Goal: Use online tool/utility: Utilize a website feature to perform a specific function

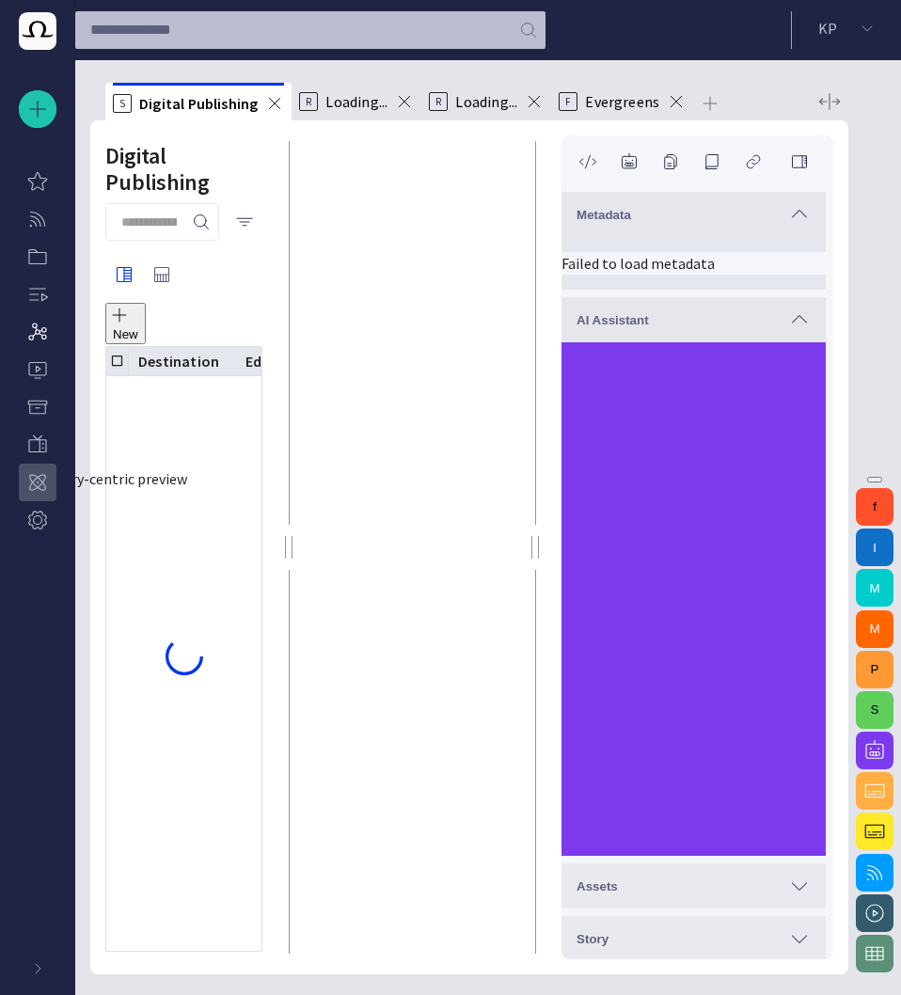
click at [37, 486] on p "Story-centric preview" at bounding box center [37, 480] width 23 height 19
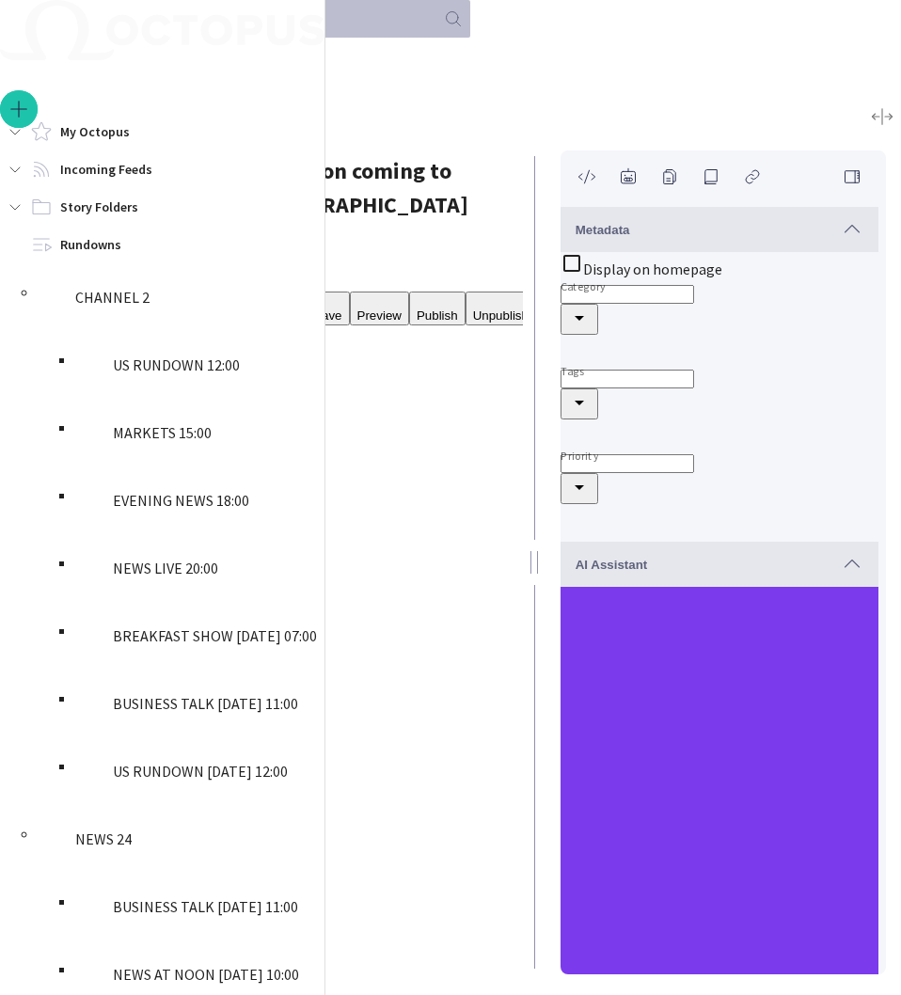
type input "**********"
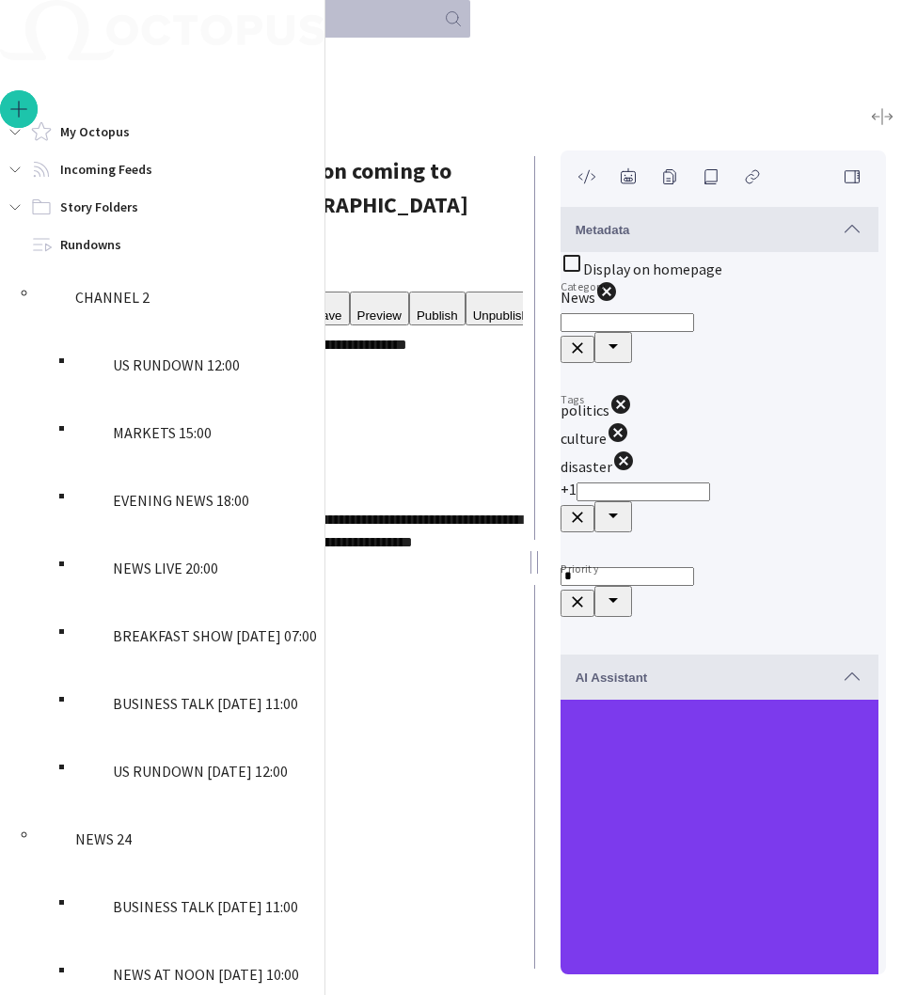
type input "*"
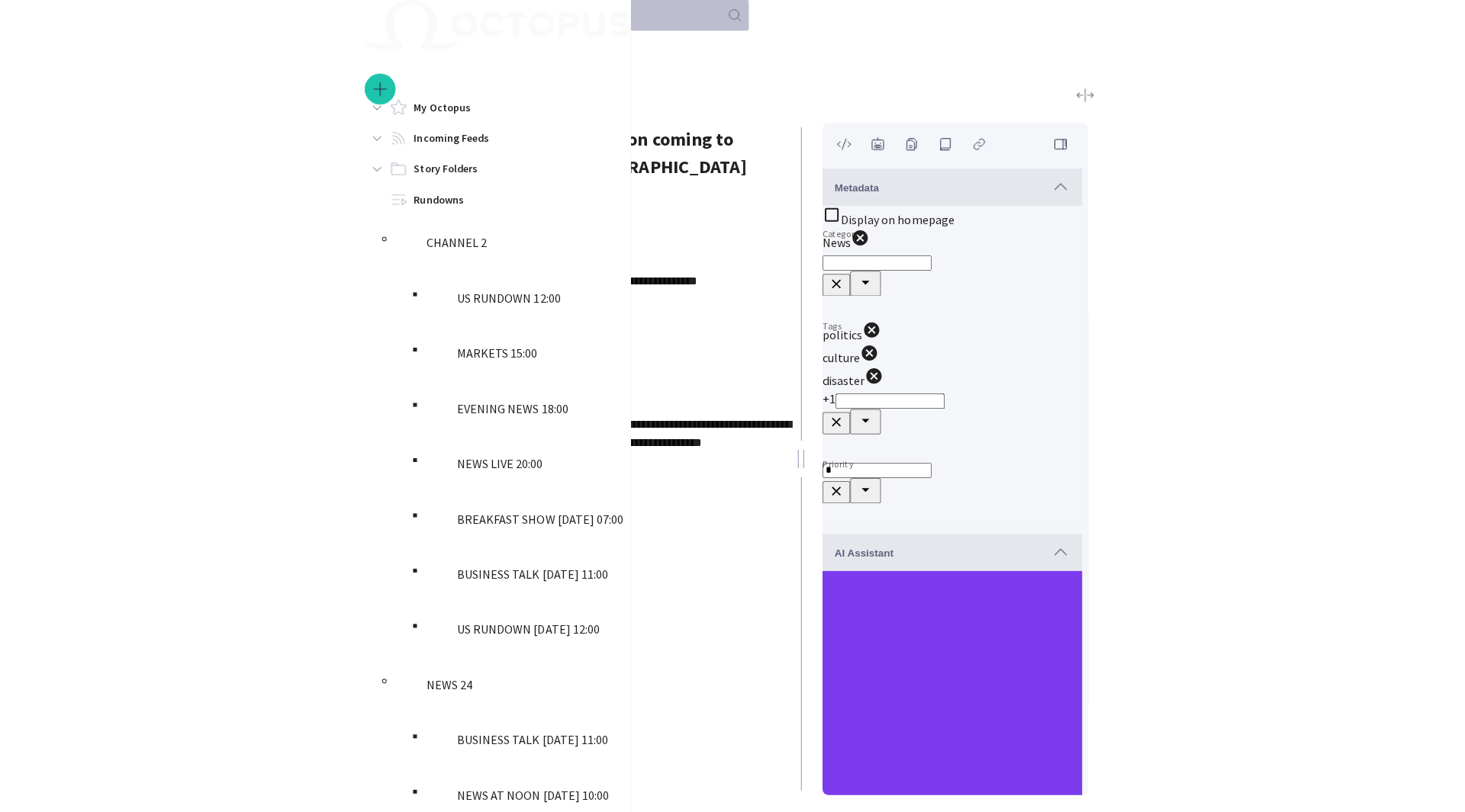
scroll to position [337, 0]
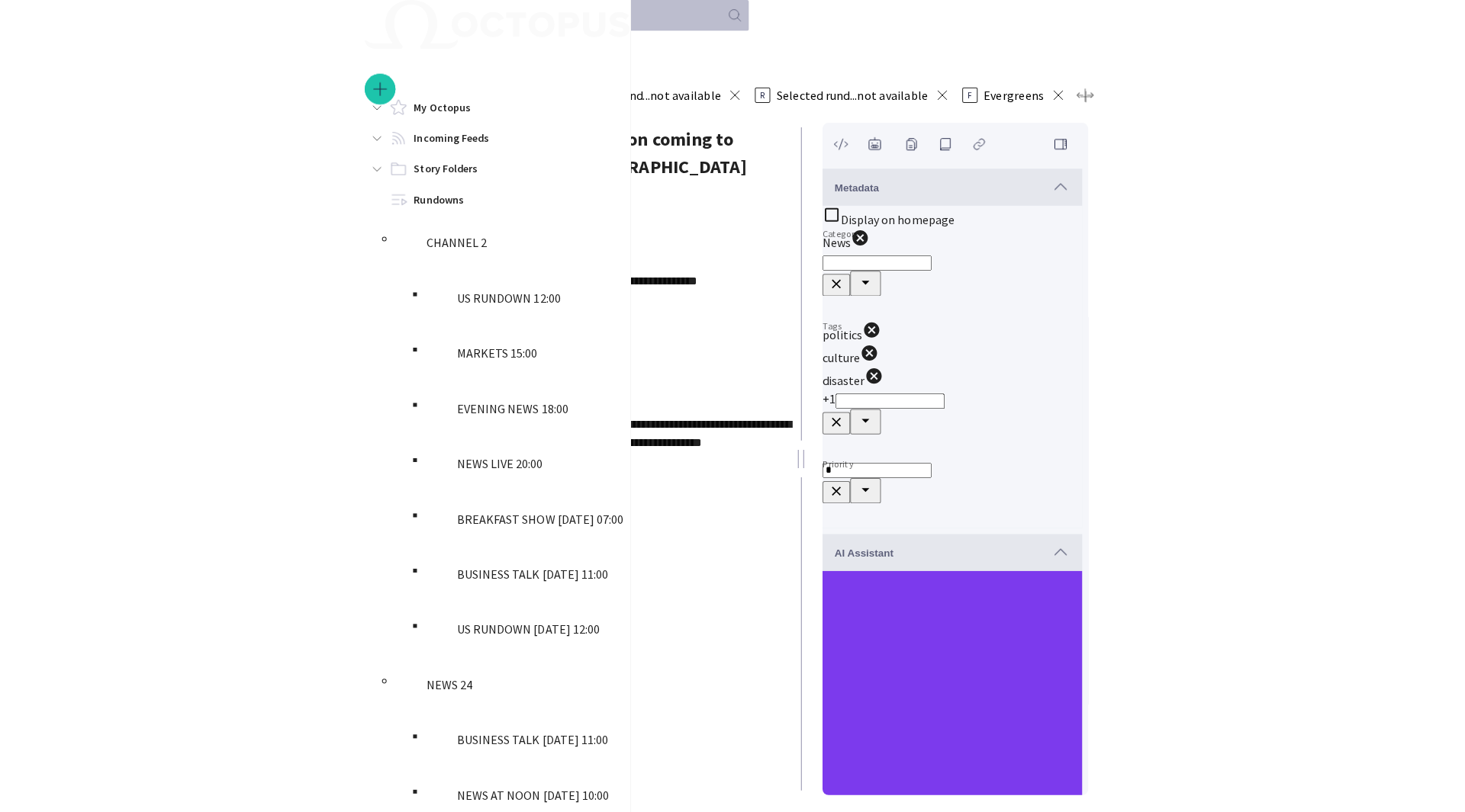
scroll to position [332, 0]
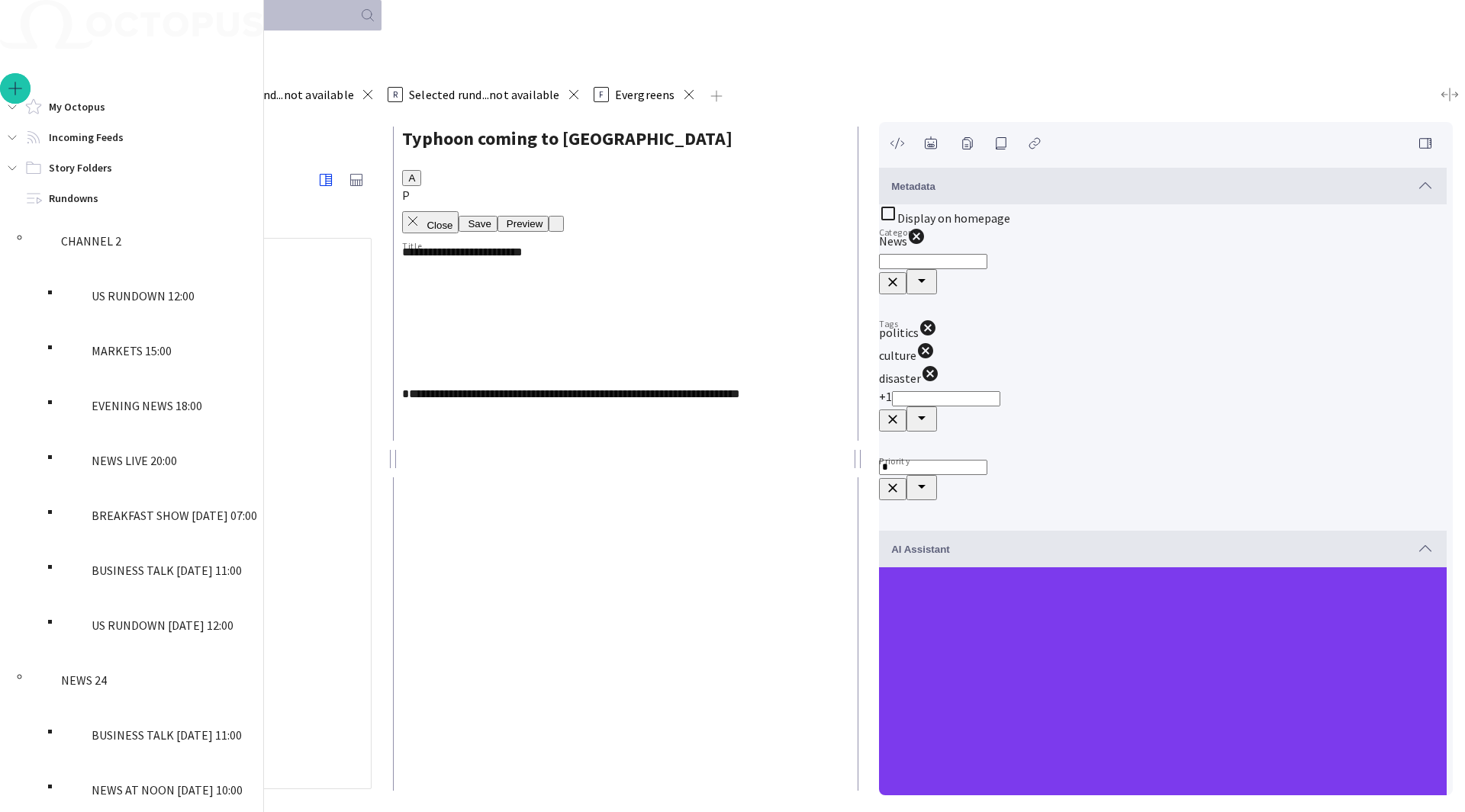
click at [354, 88] on span "Selected rund...not available" at bounding box center [278, 94] width 151 height 15
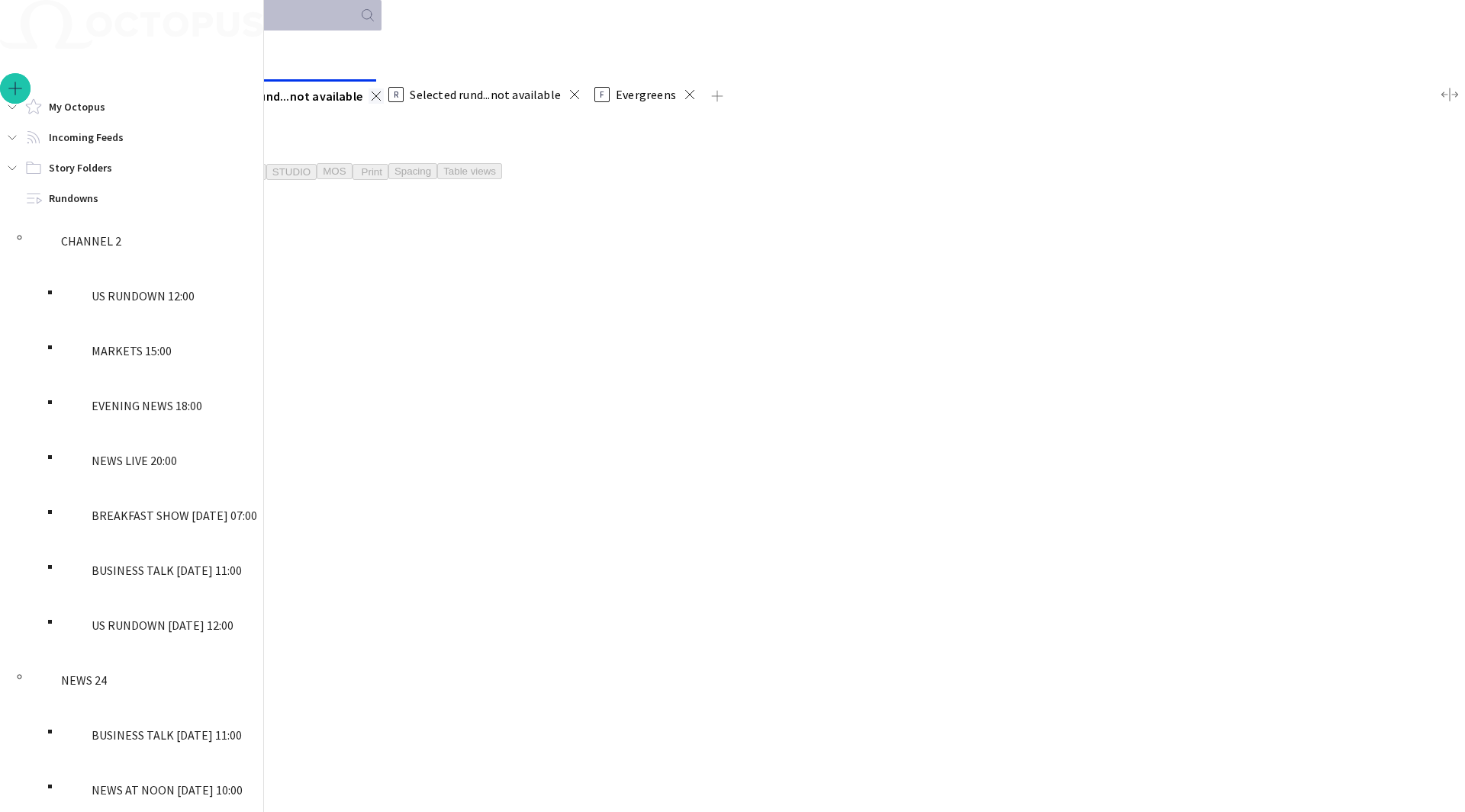
click at [384, 88] on span at bounding box center [376, 96] width 15 height 15
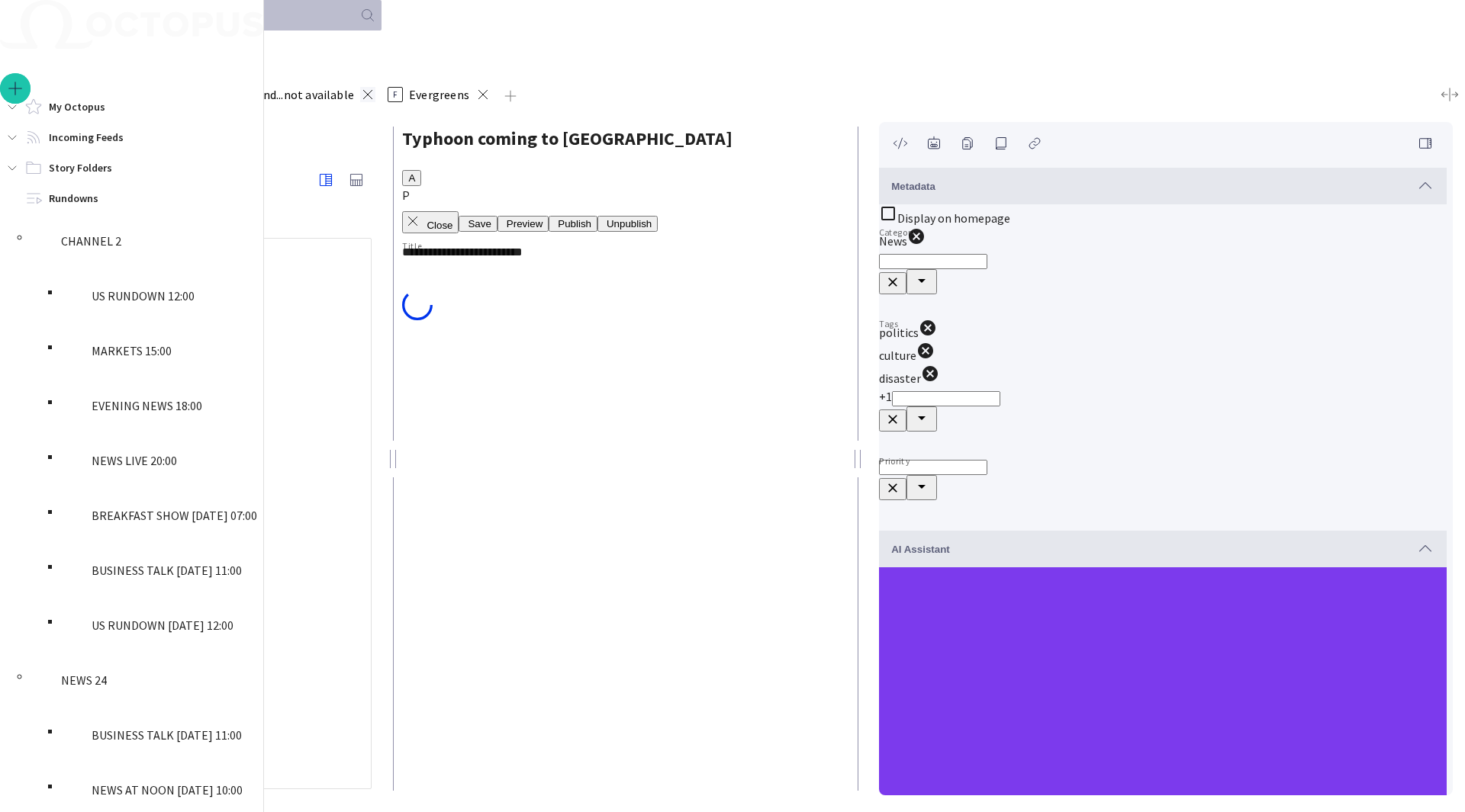
type input "*"
click at [375, 87] on span at bounding box center [368, 94] width 15 height 15
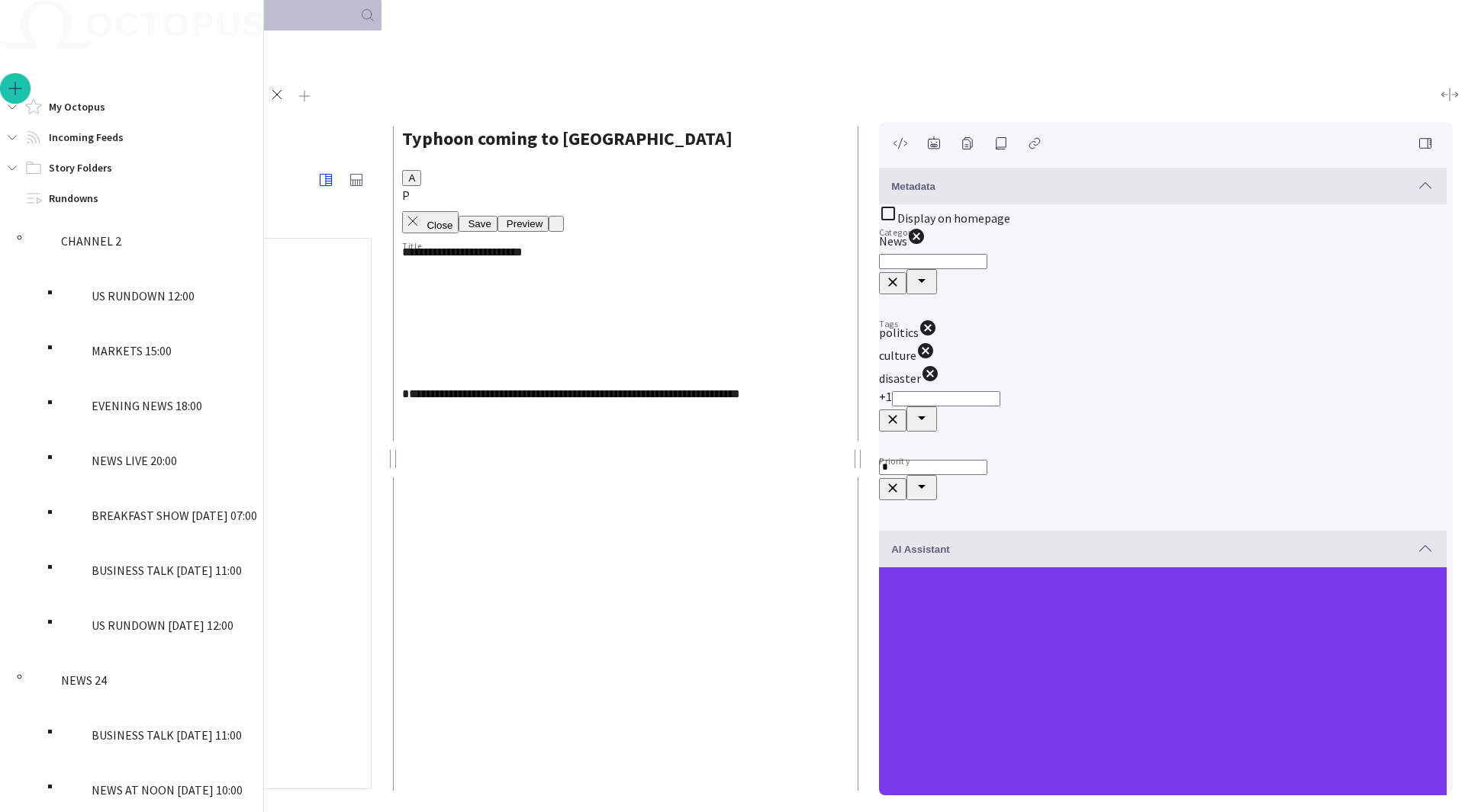
click at [263, 89] on span "Evergreens" at bounding box center [233, 94] width 60 height 15
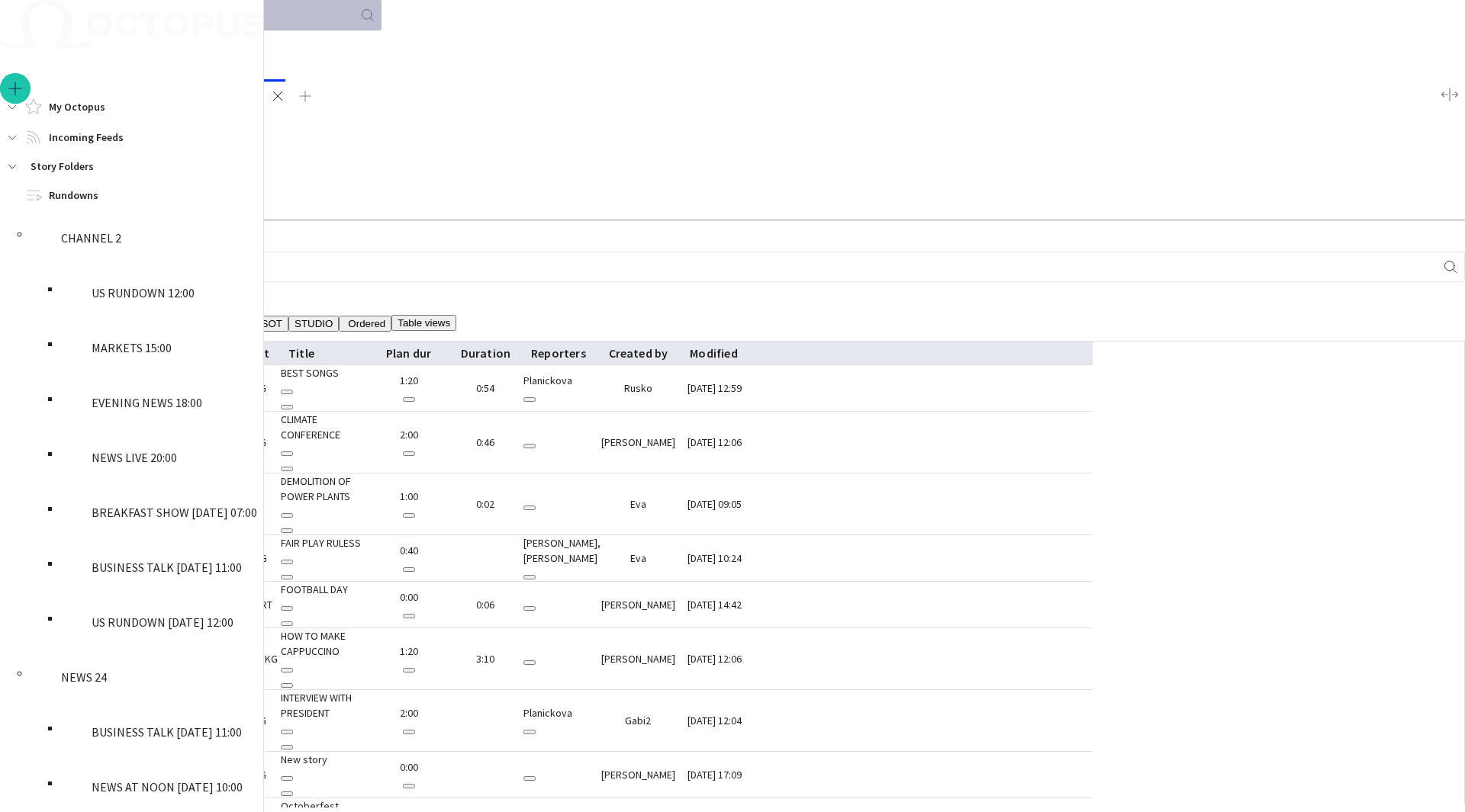
scroll to position [61, 0]
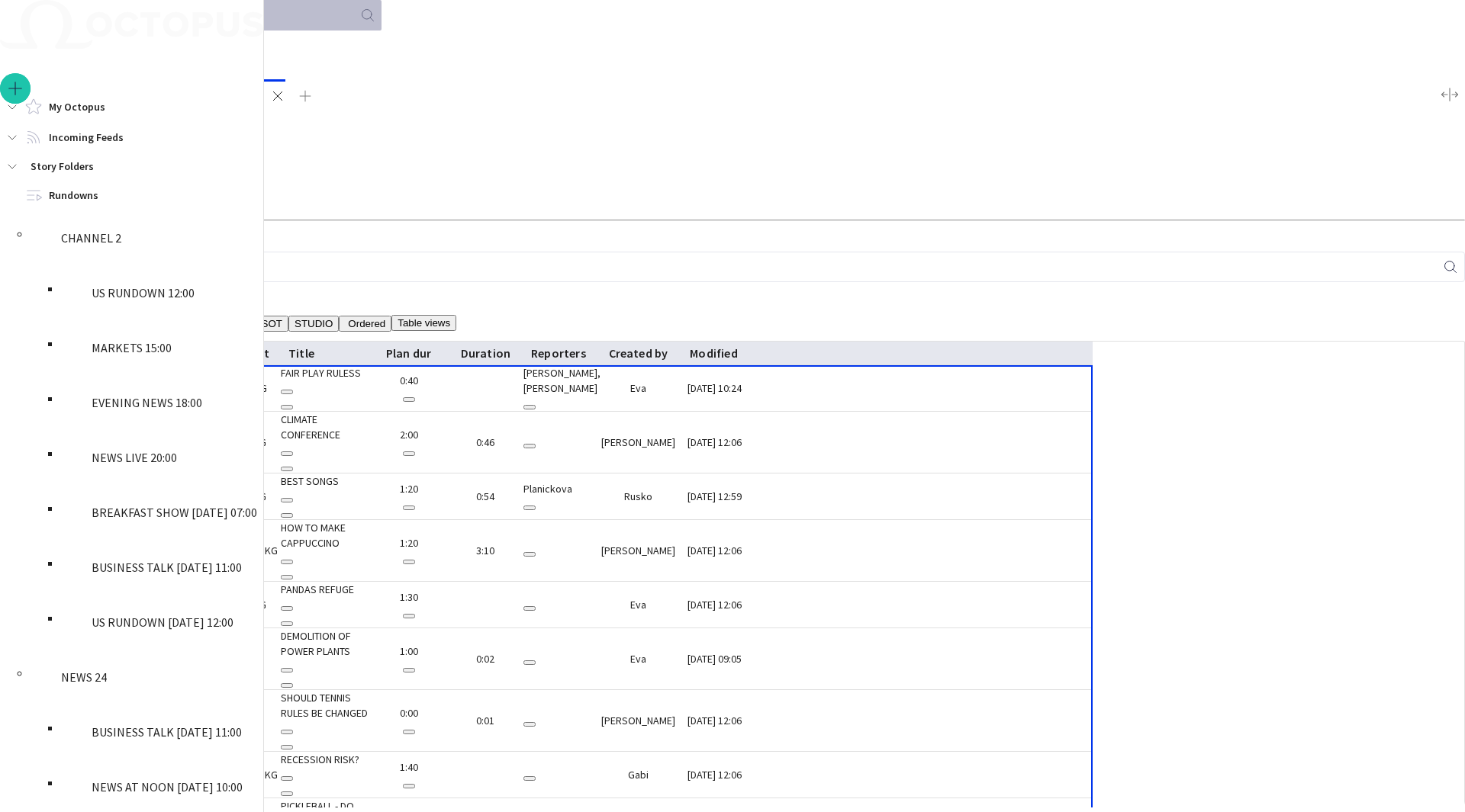
click at [96, 551] on div at bounding box center [96, 551] width 0 height 0
